Goal: Check status: Check status

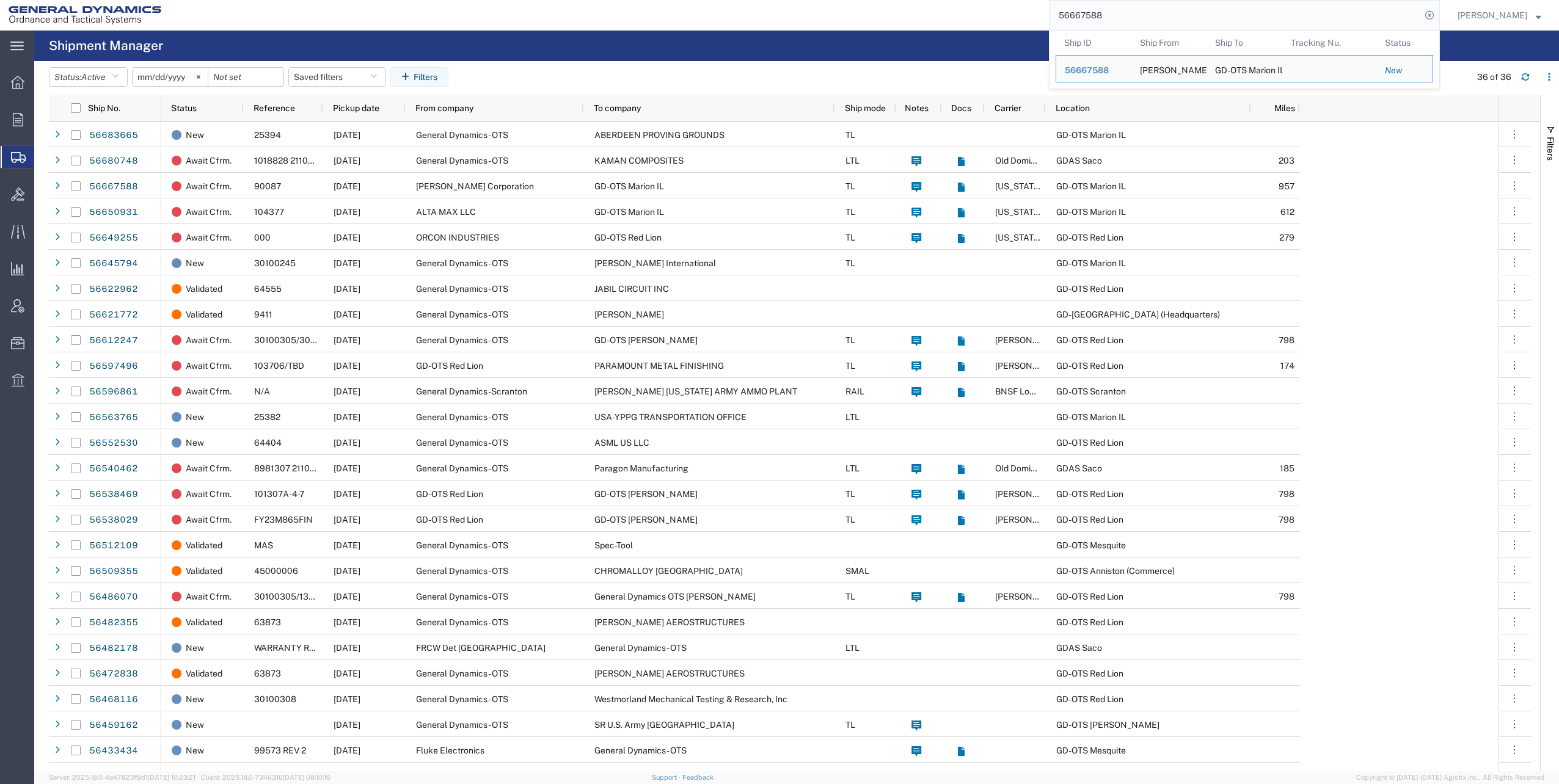
drag, startPoint x: 1063, startPoint y: 16, endPoint x: 1177, endPoint y: 17, distance: 114.0
click at [1177, 17] on input "56667588" at bounding box center [1235, 16] width 372 height 30
paste input "397637"
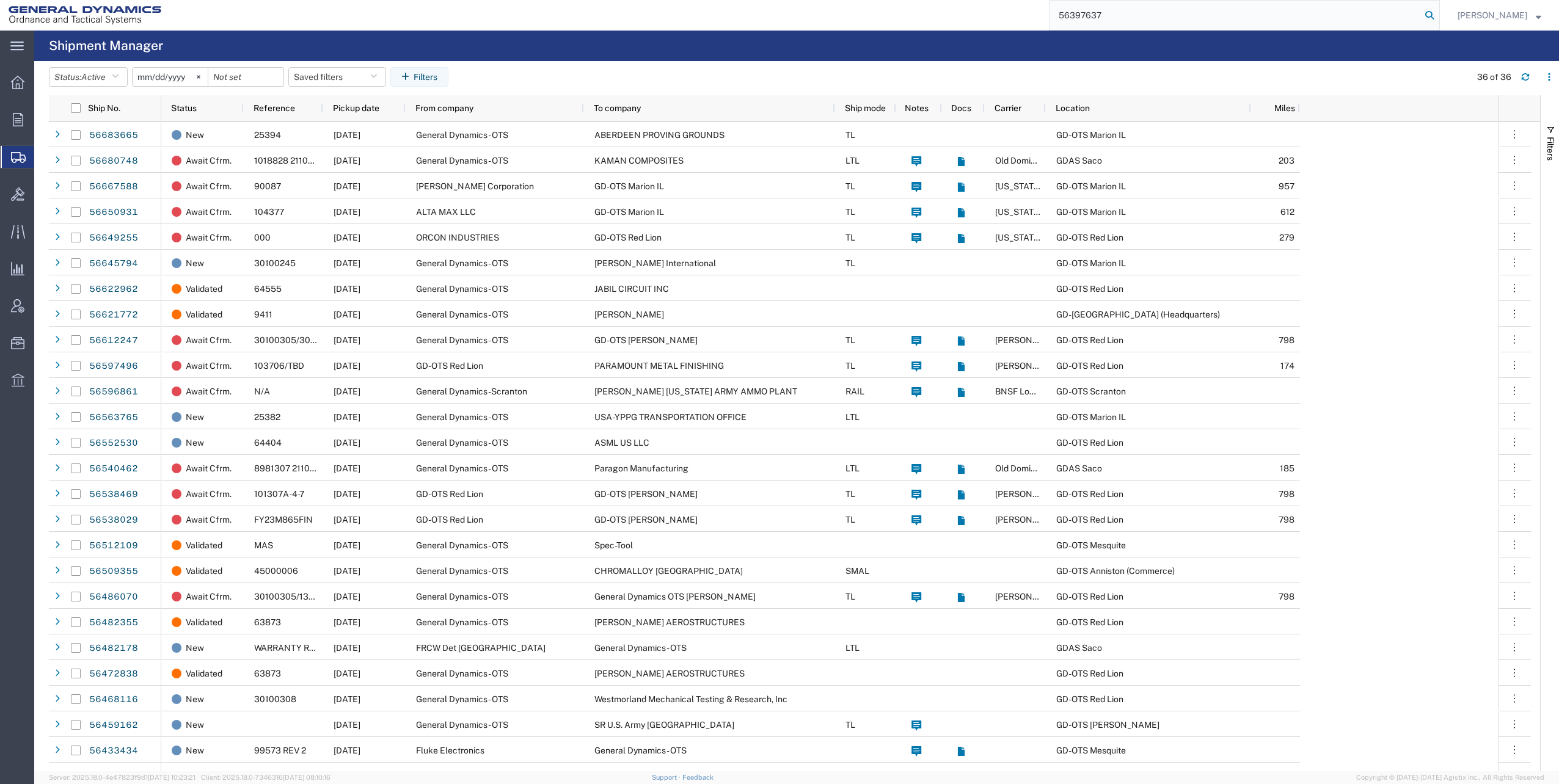
click at [1435, 16] on icon at bounding box center [1430, 16] width 17 height 17
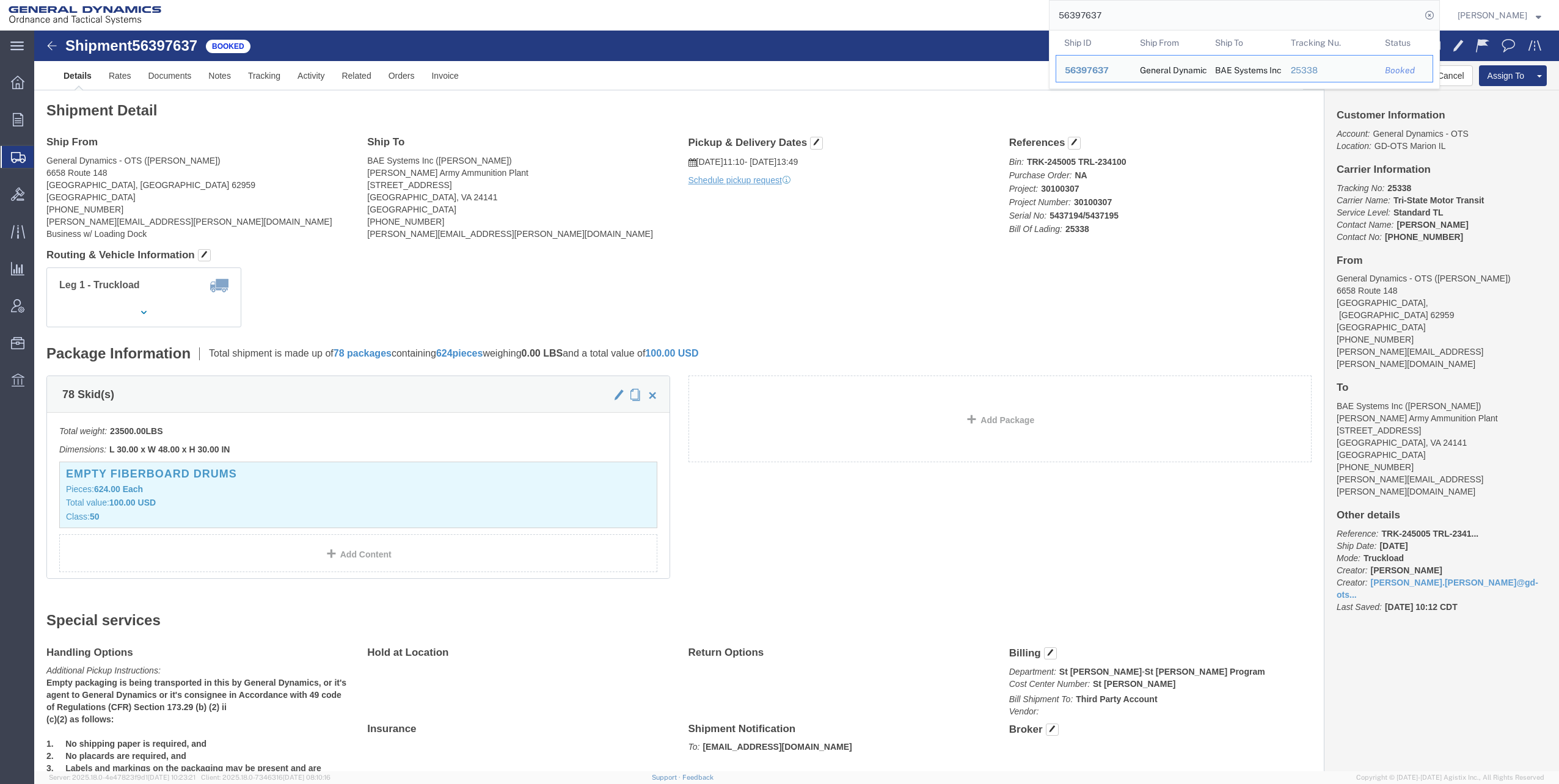
drag, startPoint x: 1062, startPoint y: 15, endPoint x: 1188, endPoint y: 5, distance: 126.4
click at [1188, 5] on input "56397637" at bounding box center [1235, 16] width 372 height 30
paste input "523203"
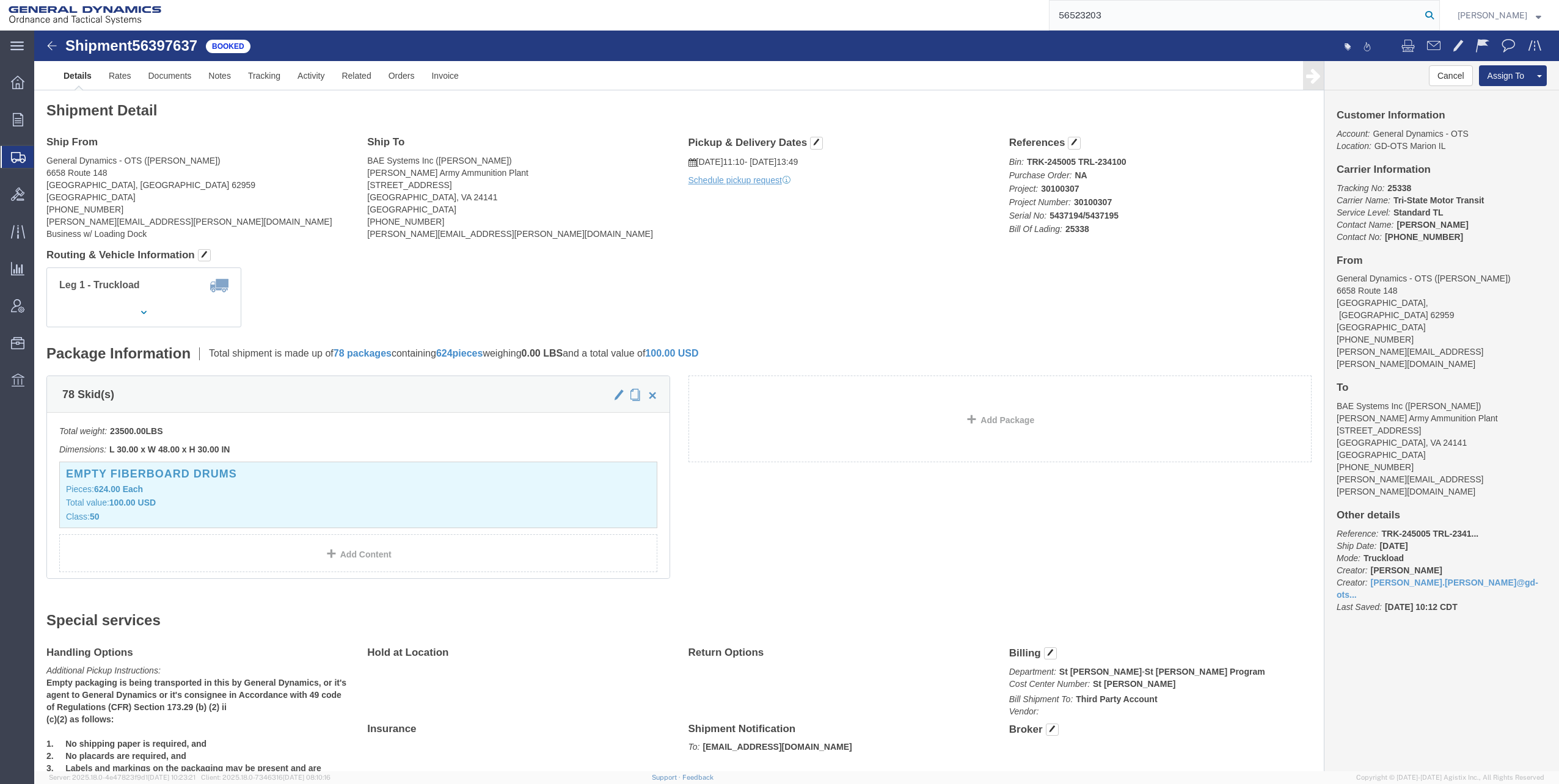
type input "56523203"
click at [1435, 16] on icon at bounding box center [1430, 16] width 17 height 17
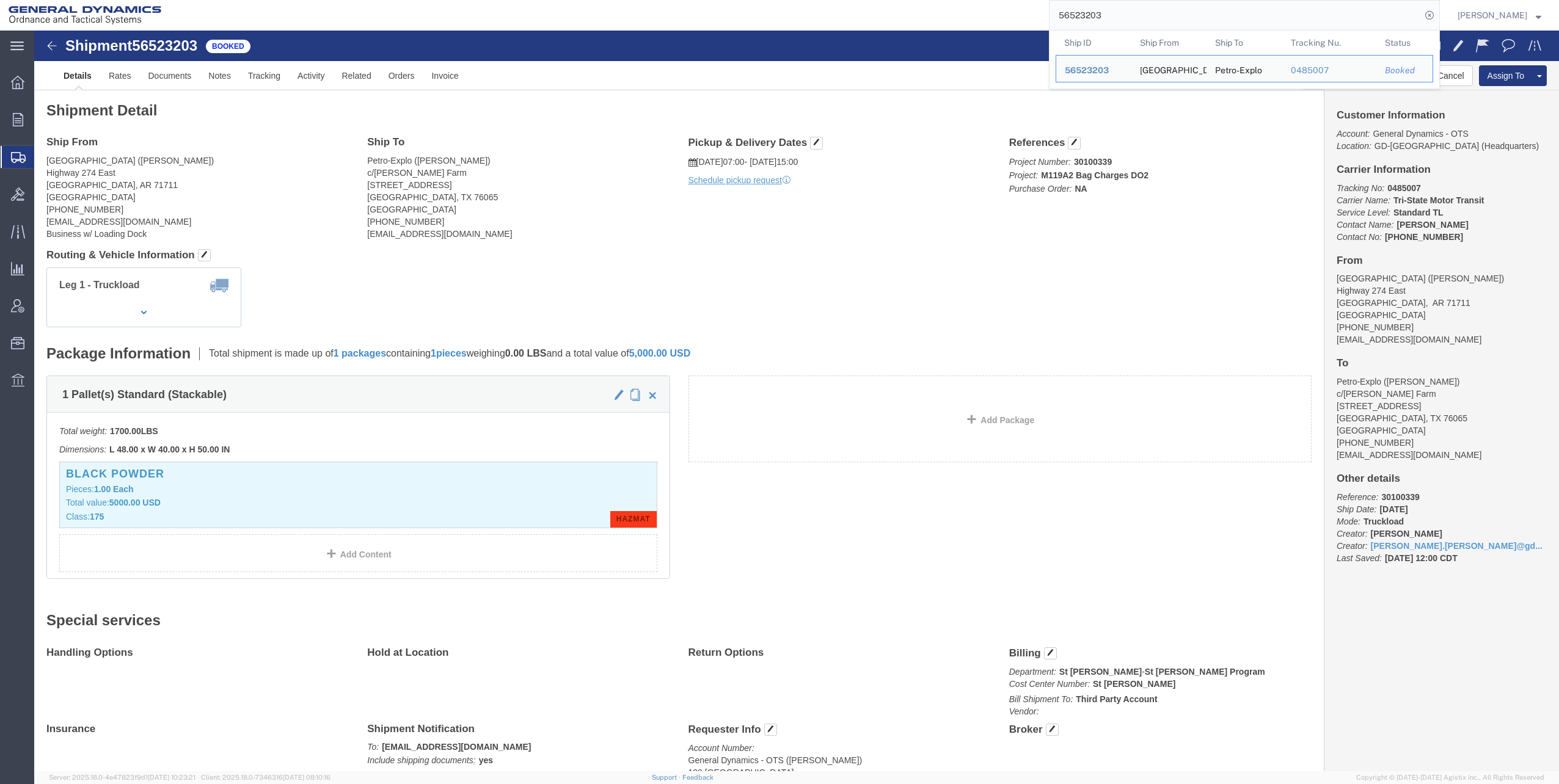
drag, startPoint x: 1065, startPoint y: 13, endPoint x: 1155, endPoint y: 13, distance: 90.0
click at [1226, 9] on input "56523203" at bounding box center [1235, 16] width 372 height 30
click at [1434, 16] on icon at bounding box center [1430, 16] width 17 height 17
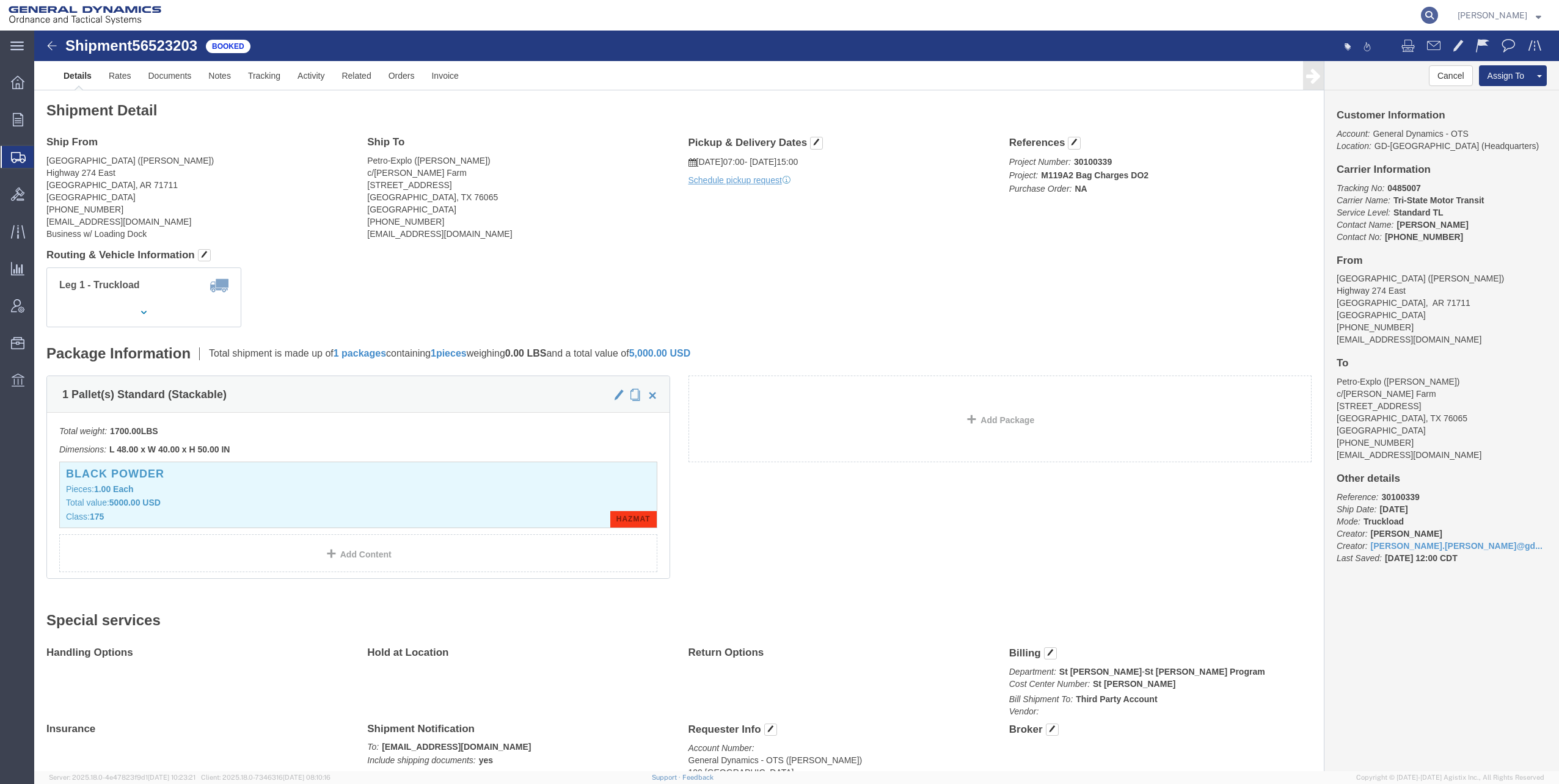
click at [1438, 14] on icon at bounding box center [1430, 16] width 17 height 17
paste input "56523203"
type input "56523203"
click at [1434, 12] on icon at bounding box center [1430, 16] width 17 height 17
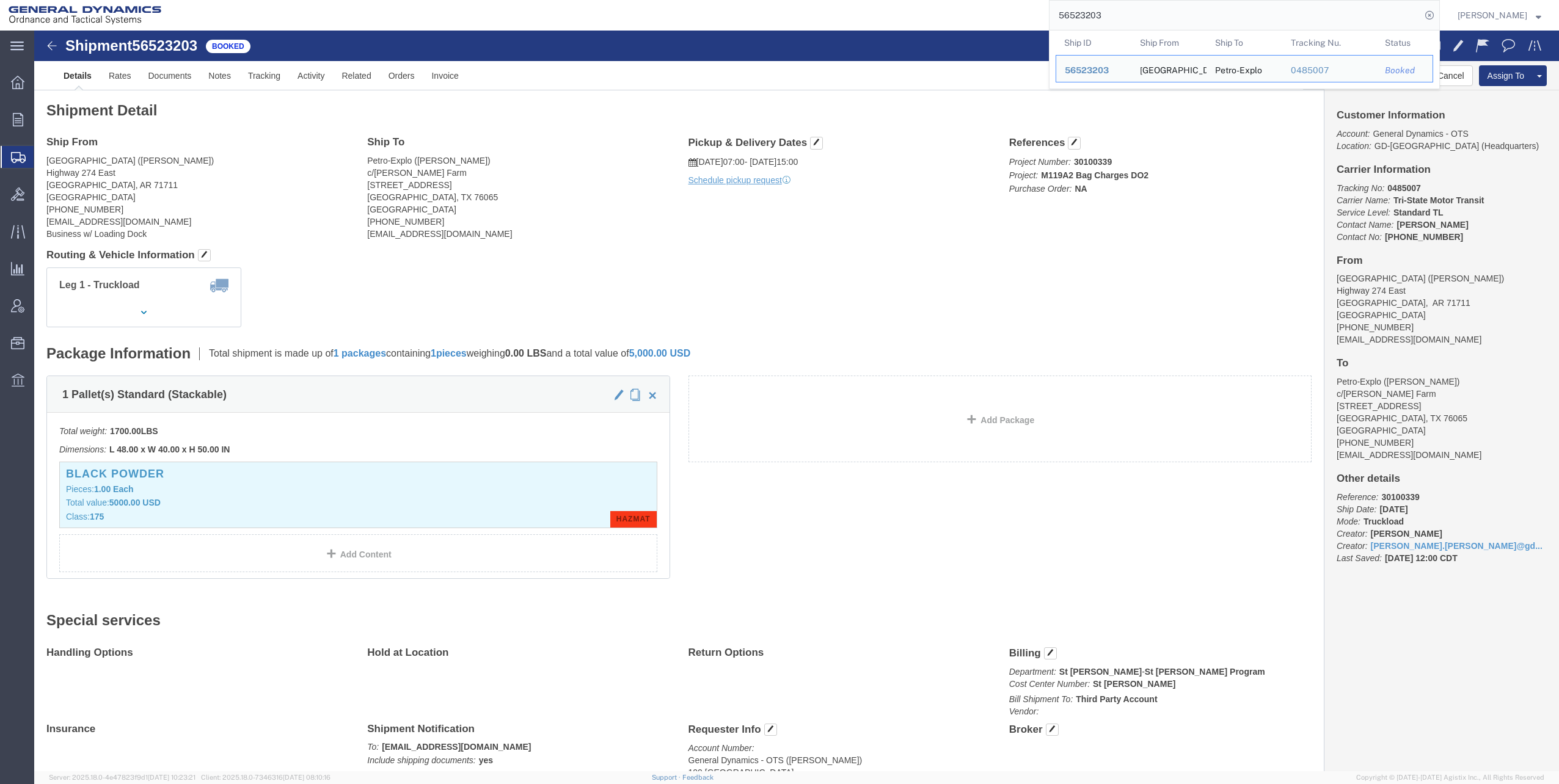
drag, startPoint x: 1062, startPoint y: 16, endPoint x: 1172, endPoint y: 14, distance: 110.0
click at [1197, 12] on input "56523203" at bounding box center [1235, 16] width 372 height 30
